Goal: Information Seeking & Learning: Obtain resource

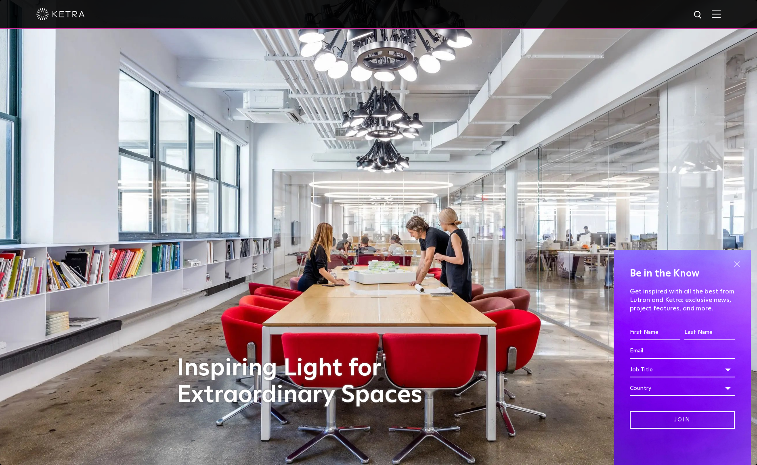
click at [739, 265] on span at bounding box center [737, 264] width 12 height 12
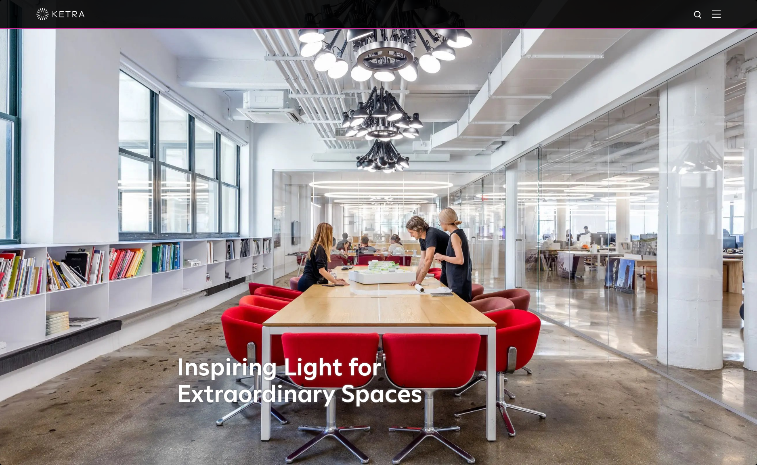
click at [721, 11] on img at bounding box center [716, 14] width 9 height 8
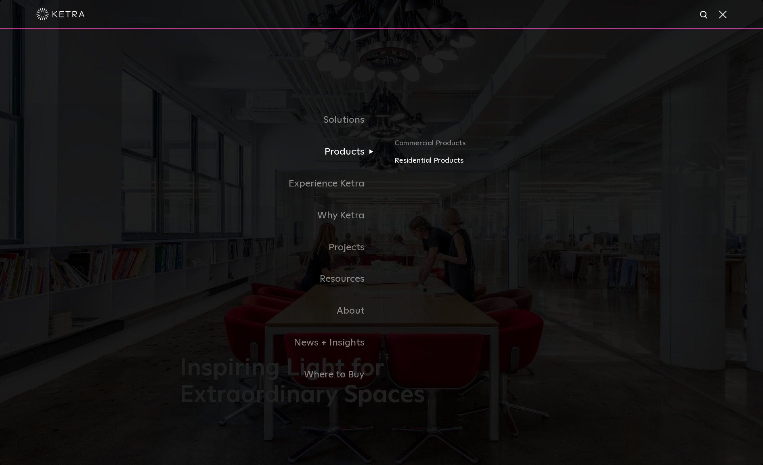
click at [419, 161] on link "Residential Products" at bounding box center [489, 161] width 189 height 12
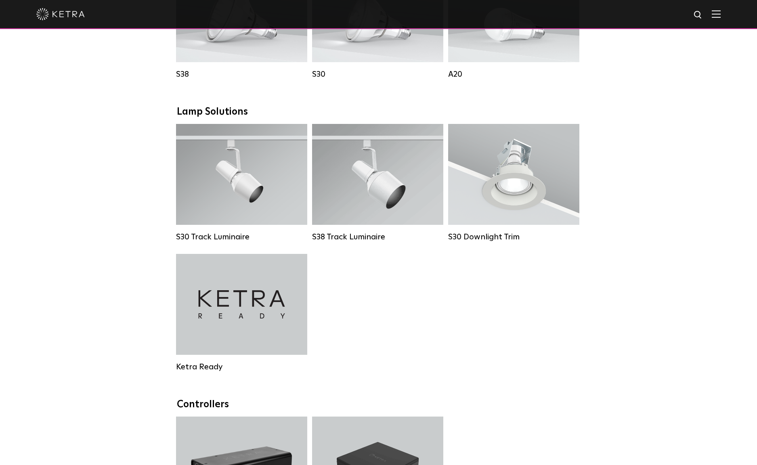
scroll to position [538, 0]
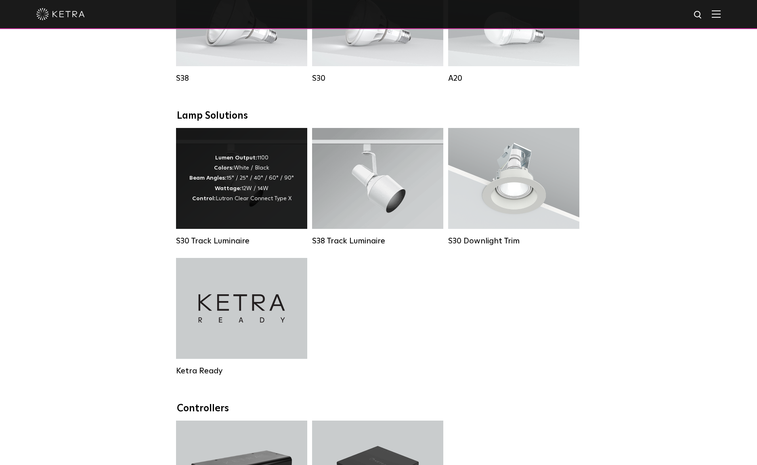
click at [234, 171] on strong "Colors:" at bounding box center [224, 168] width 20 height 6
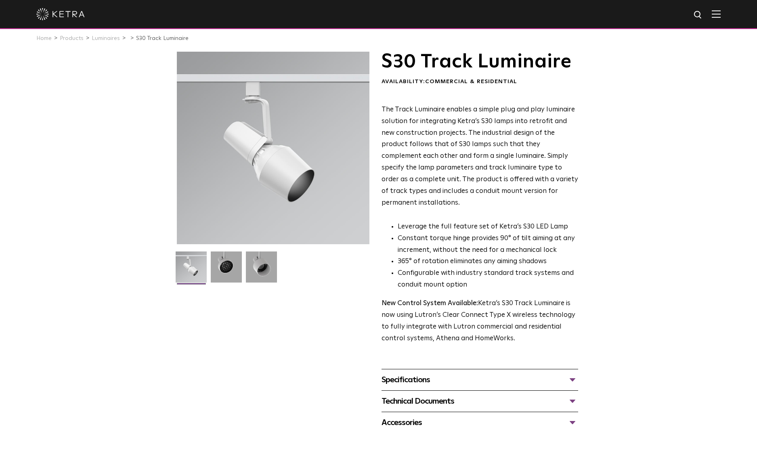
scroll to position [13, 0]
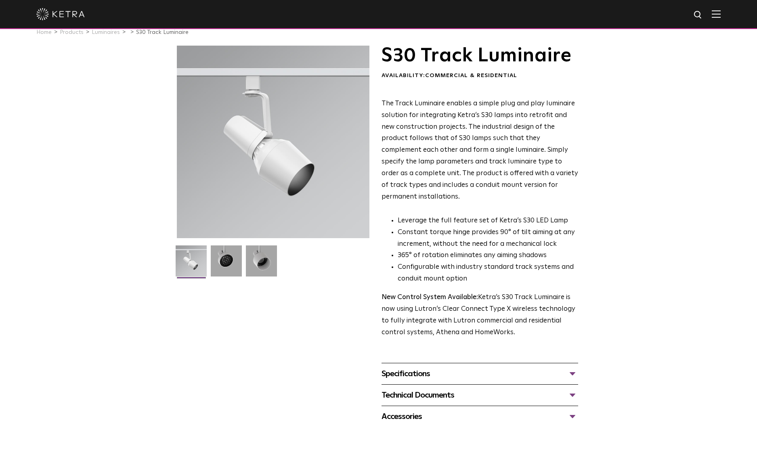
drag, startPoint x: 228, startPoint y: 234, endPoint x: 131, endPoint y: 280, distance: 106.9
click at [131, 280] on div "S30 Track Luminaire Availability: Commercial & Residential The Track Luminaire …" at bounding box center [378, 237] width 757 height 382
click at [227, 256] on img at bounding box center [226, 264] width 31 height 37
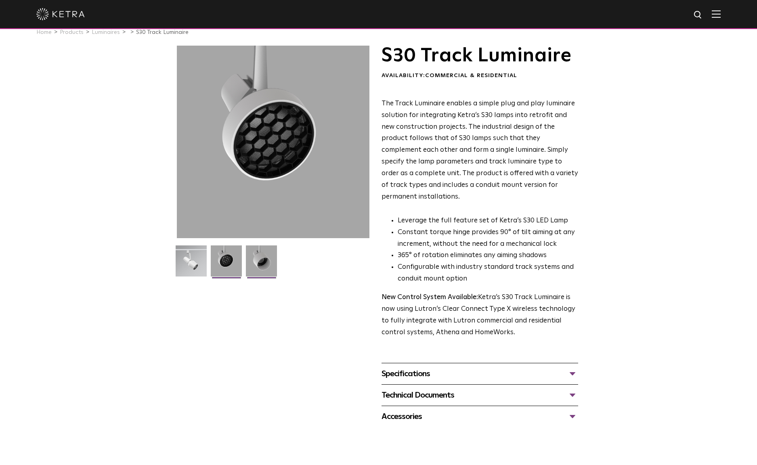
click at [269, 268] on img at bounding box center [261, 264] width 31 height 37
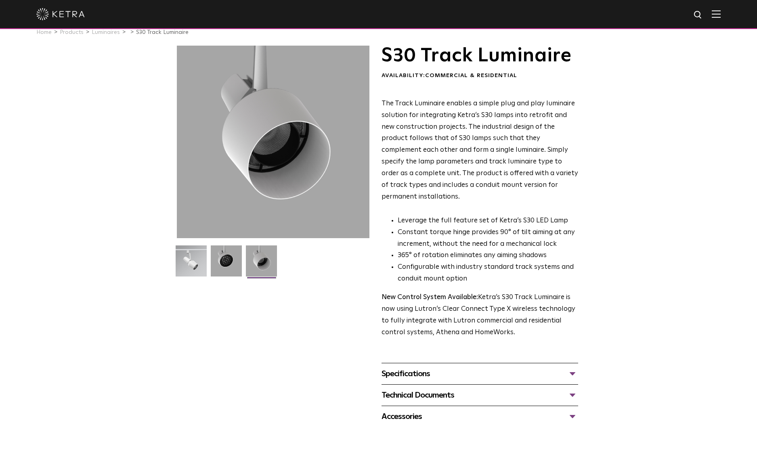
click at [467, 389] on div "Technical Documents" at bounding box center [480, 395] width 197 height 13
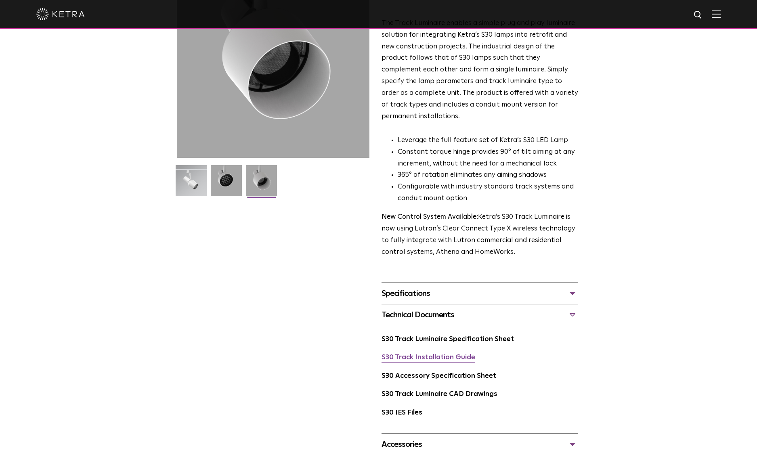
scroll to position [94, 0]
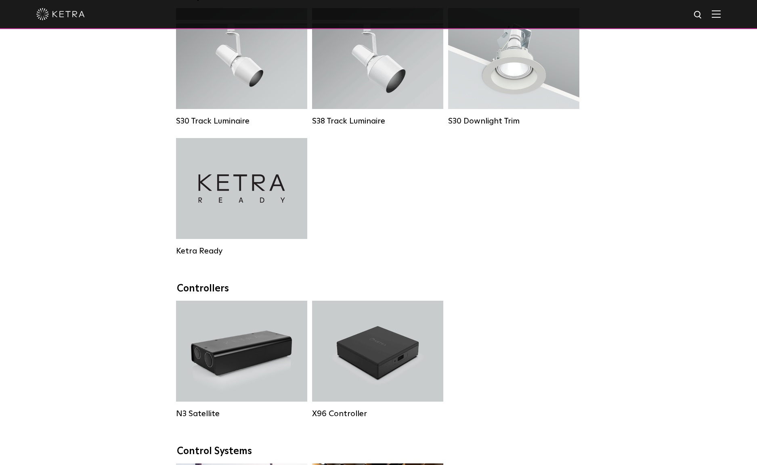
scroll to position [659, 0]
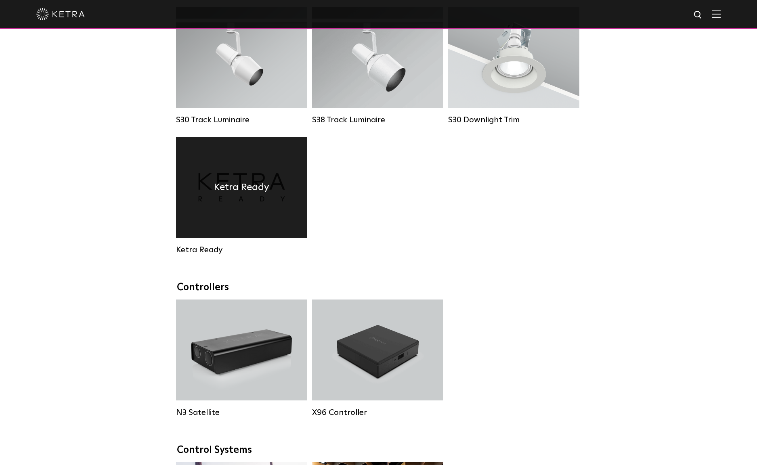
click at [245, 193] on h4 "Ketra Ready" at bounding box center [241, 187] width 55 height 15
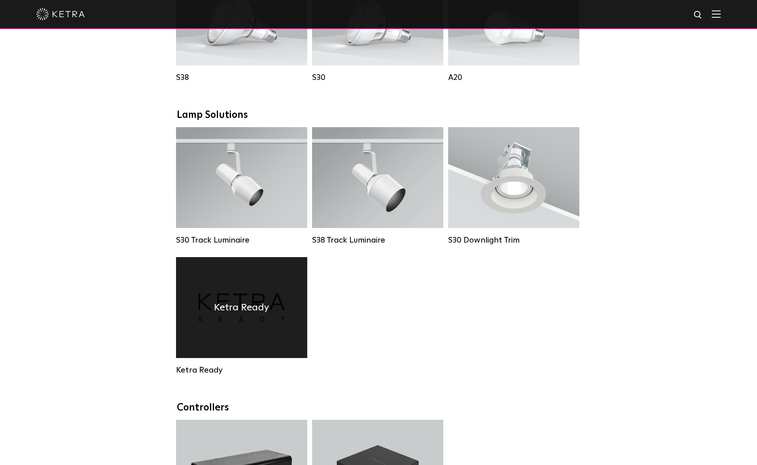
scroll to position [538, 0]
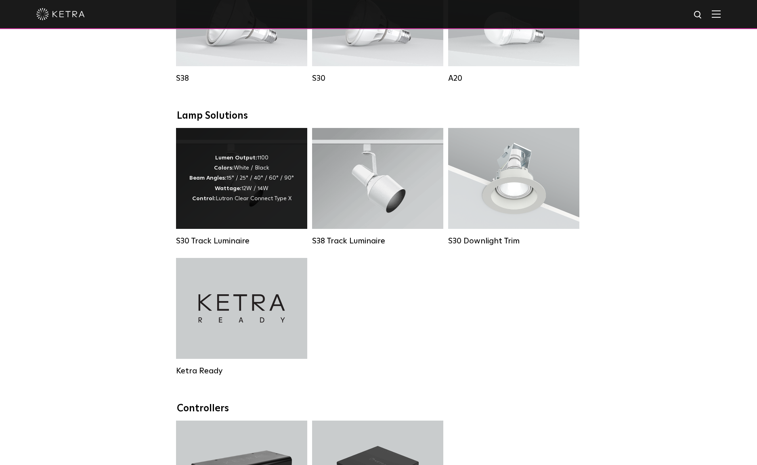
click at [196, 168] on div "Lumen Output: 1100 Colors: White / Black Beam Angles: 15° / 25° / 40° / 60° / 9…" at bounding box center [241, 178] width 105 height 51
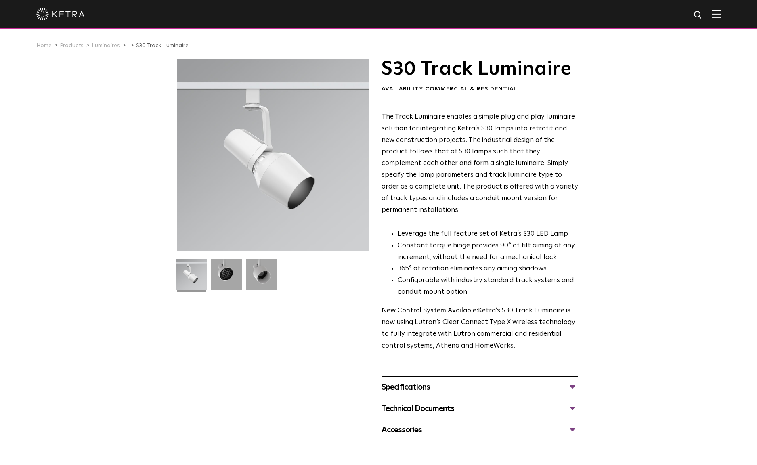
click at [427, 402] on div "Technical Documents" at bounding box center [480, 408] width 197 height 13
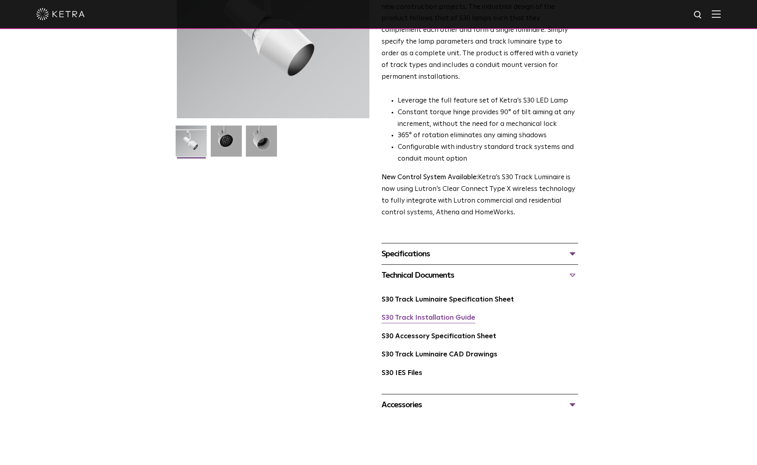
scroll to position [134, 0]
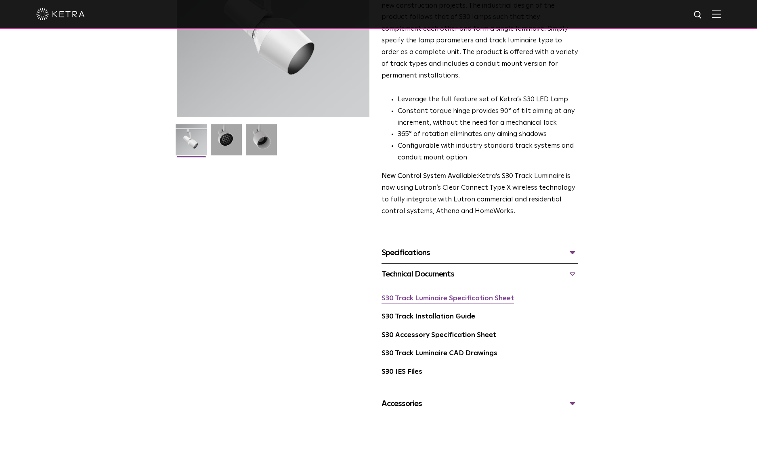
click at [408, 295] on link "S30 Track Luminaire Specification Sheet" at bounding box center [448, 298] width 132 height 7
click at [427, 350] on link "S30 Track Luminaire CAD Drawings" at bounding box center [440, 353] width 116 height 7
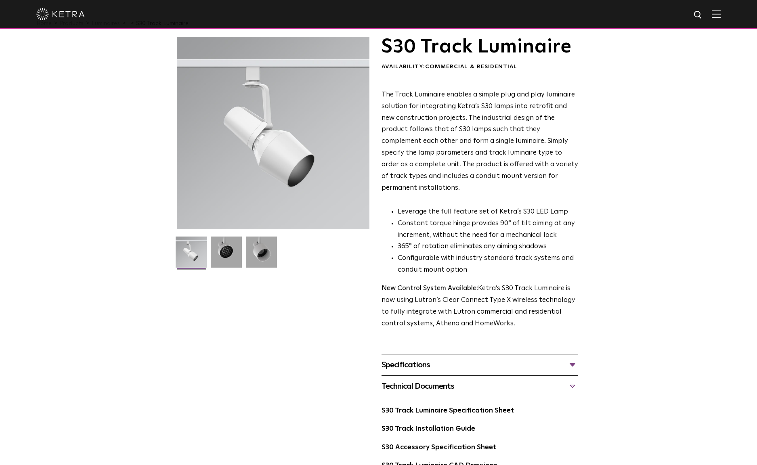
scroll to position [13, 0]
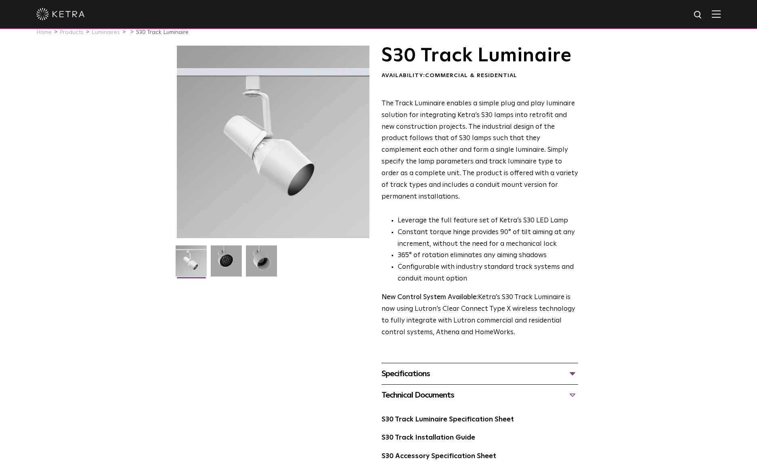
click at [147, 116] on div "S30 Track Luminaire Availability: Commercial & Residential The Track Luminaire …" at bounding box center [378, 291] width 757 height 490
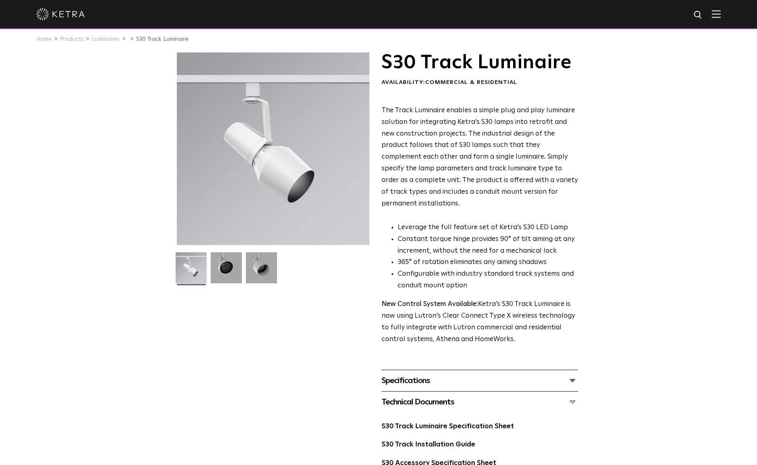
scroll to position [0, 0]
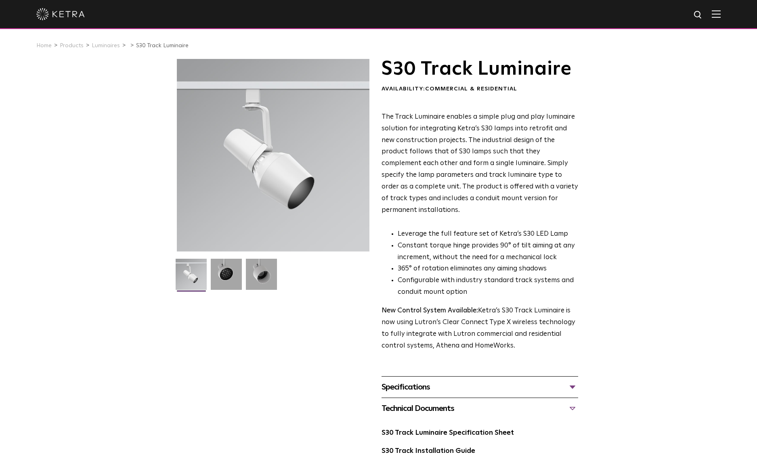
click at [229, 399] on div "S30 Track Luminaire Availability: Commercial & Residential The Track Luminaire …" at bounding box center [379, 304] width 404 height 490
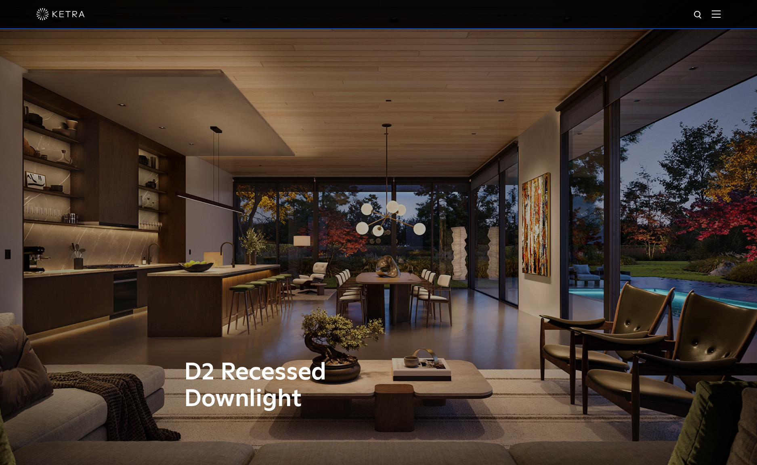
click at [721, 12] on img at bounding box center [716, 14] width 9 height 8
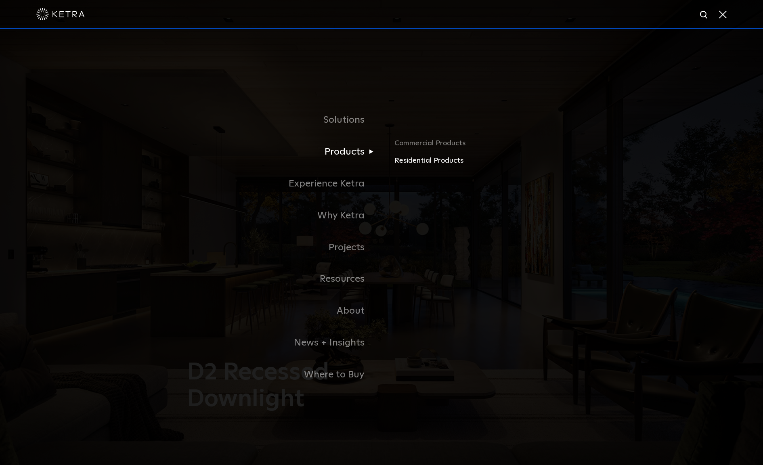
click at [410, 161] on link "Residential Products" at bounding box center [489, 161] width 189 height 12
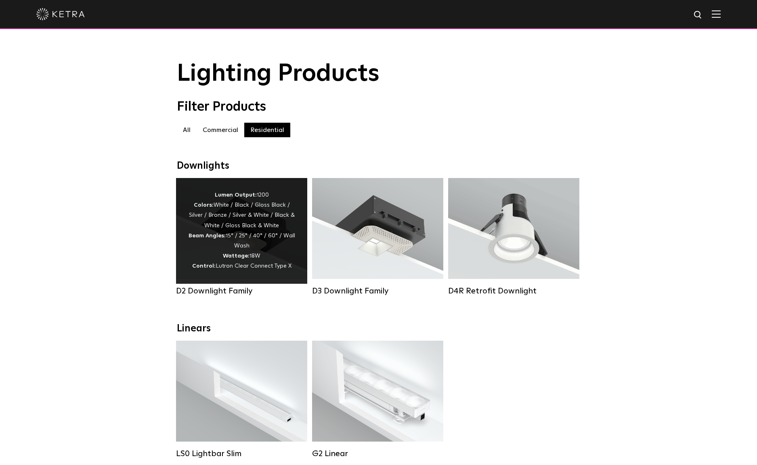
click at [216, 296] on div "D2 Downlight Family" at bounding box center [241, 291] width 131 height 10
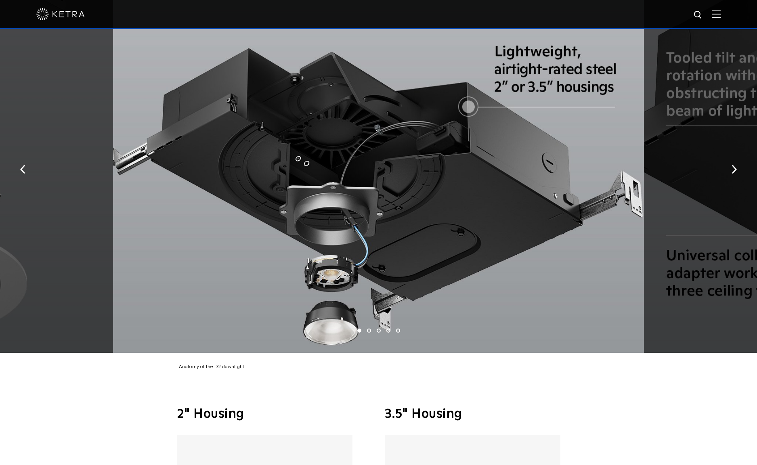
scroll to position [1693, 0]
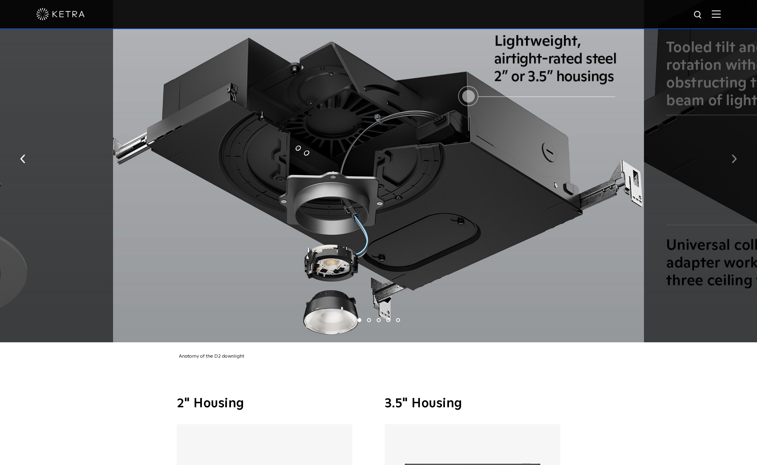
click at [729, 152] on button "button" at bounding box center [734, 159] width 17 height 28
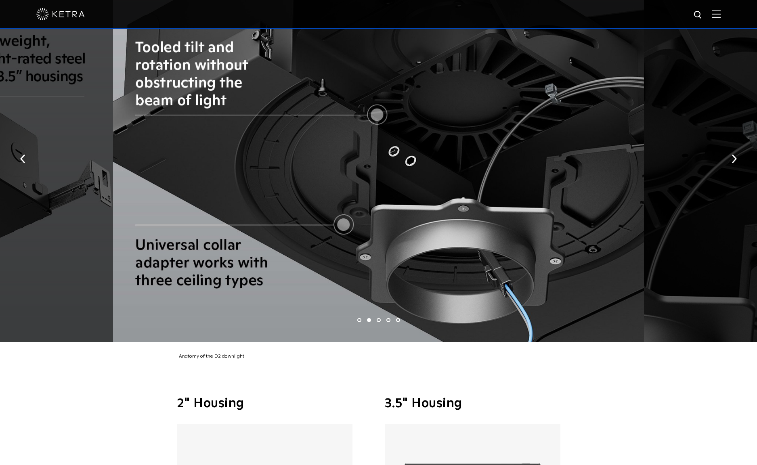
click at [732, 155] on img "button" at bounding box center [734, 159] width 5 height 9
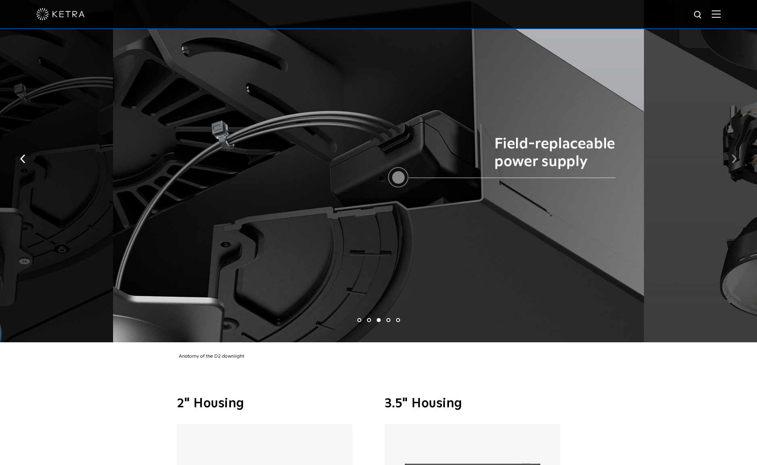
click at [736, 155] on img "button" at bounding box center [734, 159] width 5 height 9
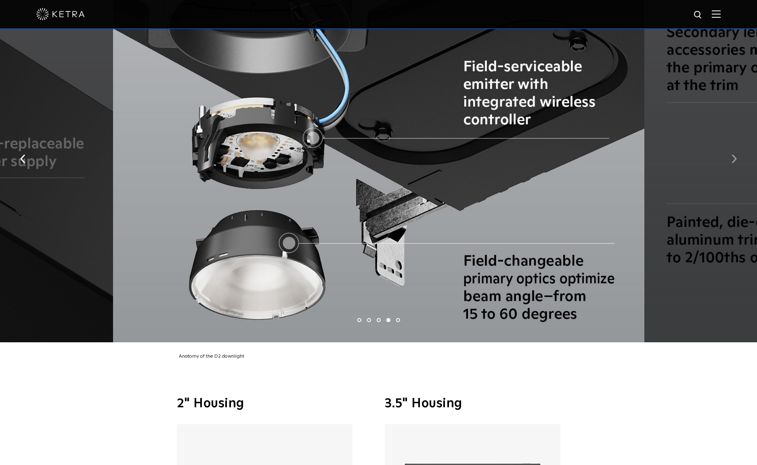
click at [736, 155] on img "button" at bounding box center [734, 159] width 5 height 9
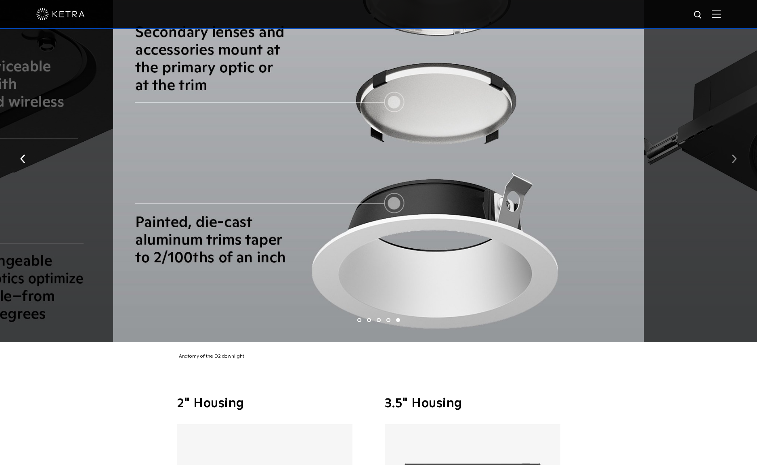
click at [736, 155] on img "button" at bounding box center [734, 159] width 5 height 9
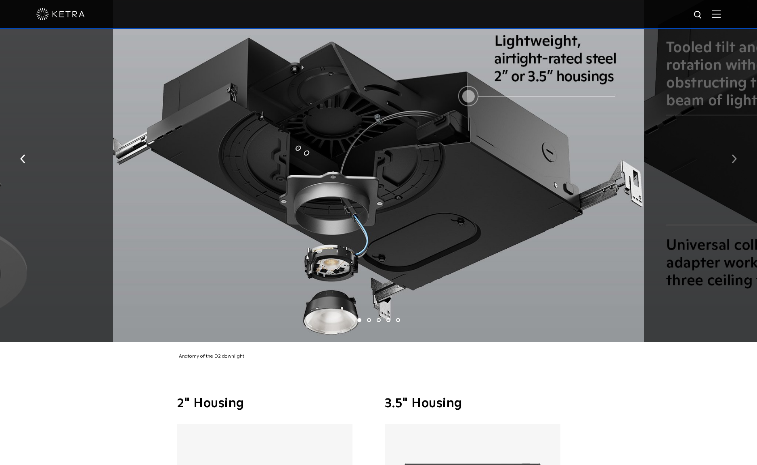
click at [736, 155] on img "button" at bounding box center [734, 159] width 5 height 9
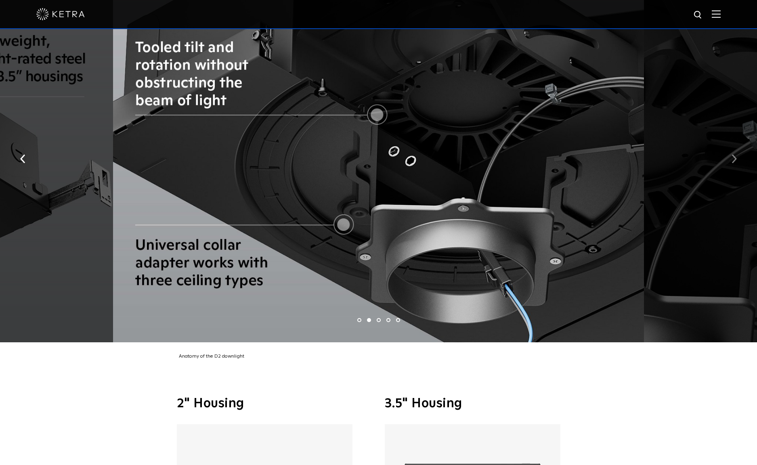
click at [736, 155] on img "button" at bounding box center [734, 159] width 5 height 9
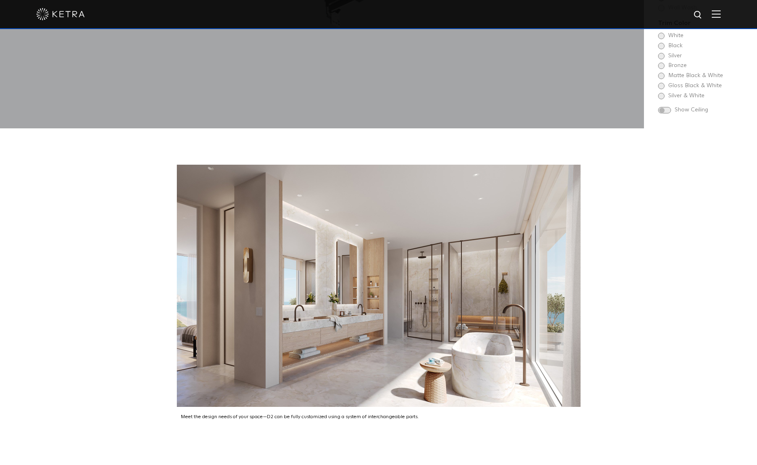
scroll to position [1198, 0]
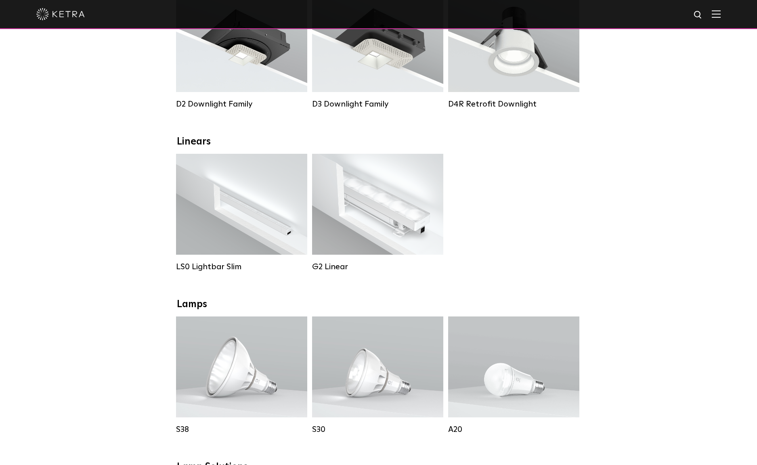
scroll to position [175, 0]
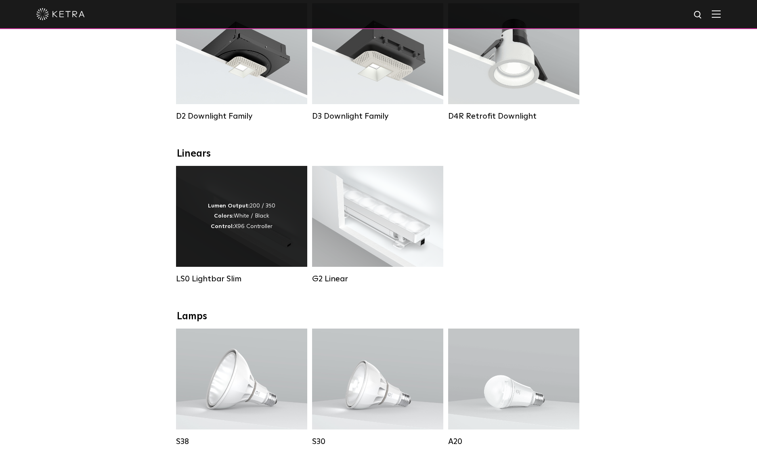
click at [253, 248] on div "Lumen Output: 200 / 350 Colors: White / Black Control: X96 Controller" at bounding box center [241, 216] width 131 height 101
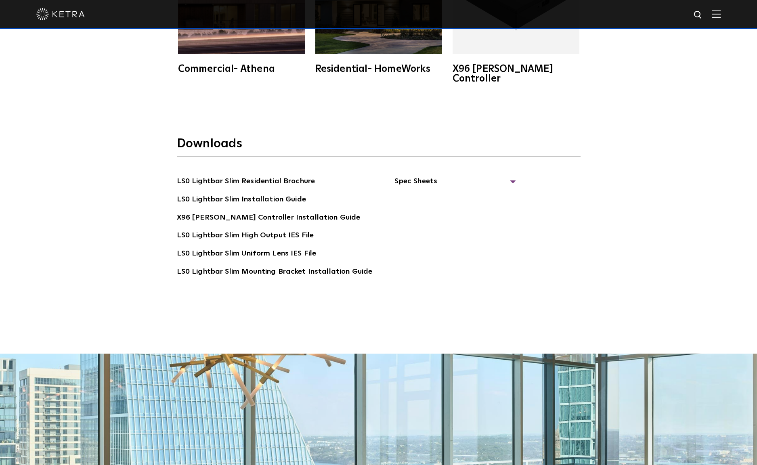
scroll to position [1844, 0]
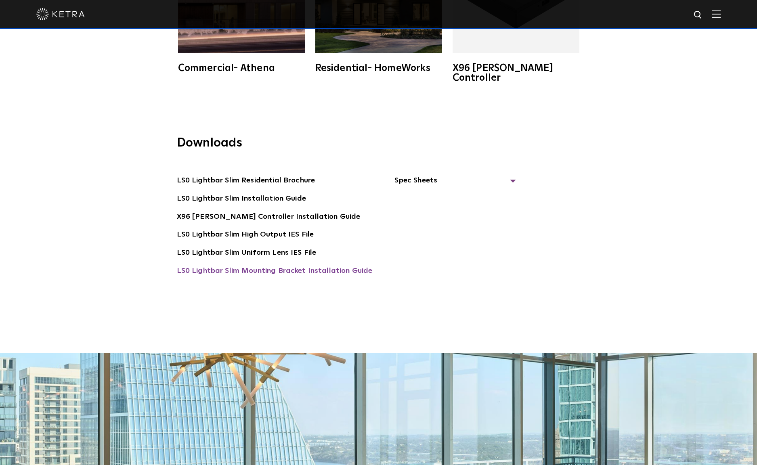
click at [335, 265] on link "LS0 Lightbar Slim Mounting Bracket Installation Guide" at bounding box center [275, 271] width 196 height 13
click at [423, 175] on span "Spec Sheets" at bounding box center [455, 184] width 121 height 18
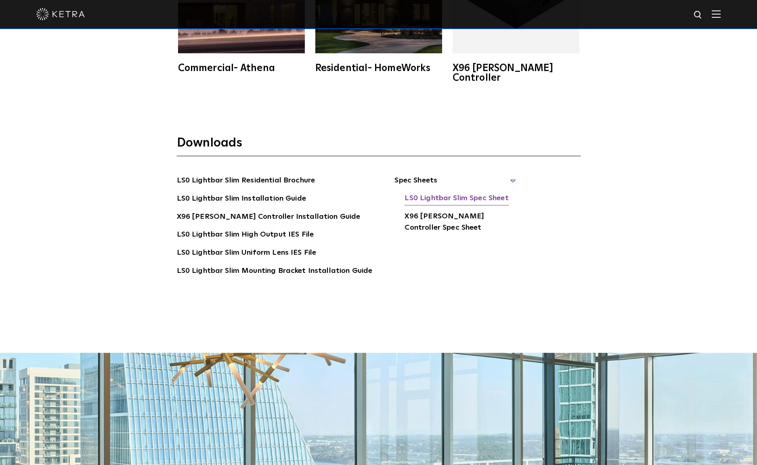
click at [430, 193] on link "LS0 Lightbar Slim Spec Sheet" at bounding box center [457, 199] width 104 height 13
